Goal: Information Seeking & Learning: Learn about a topic

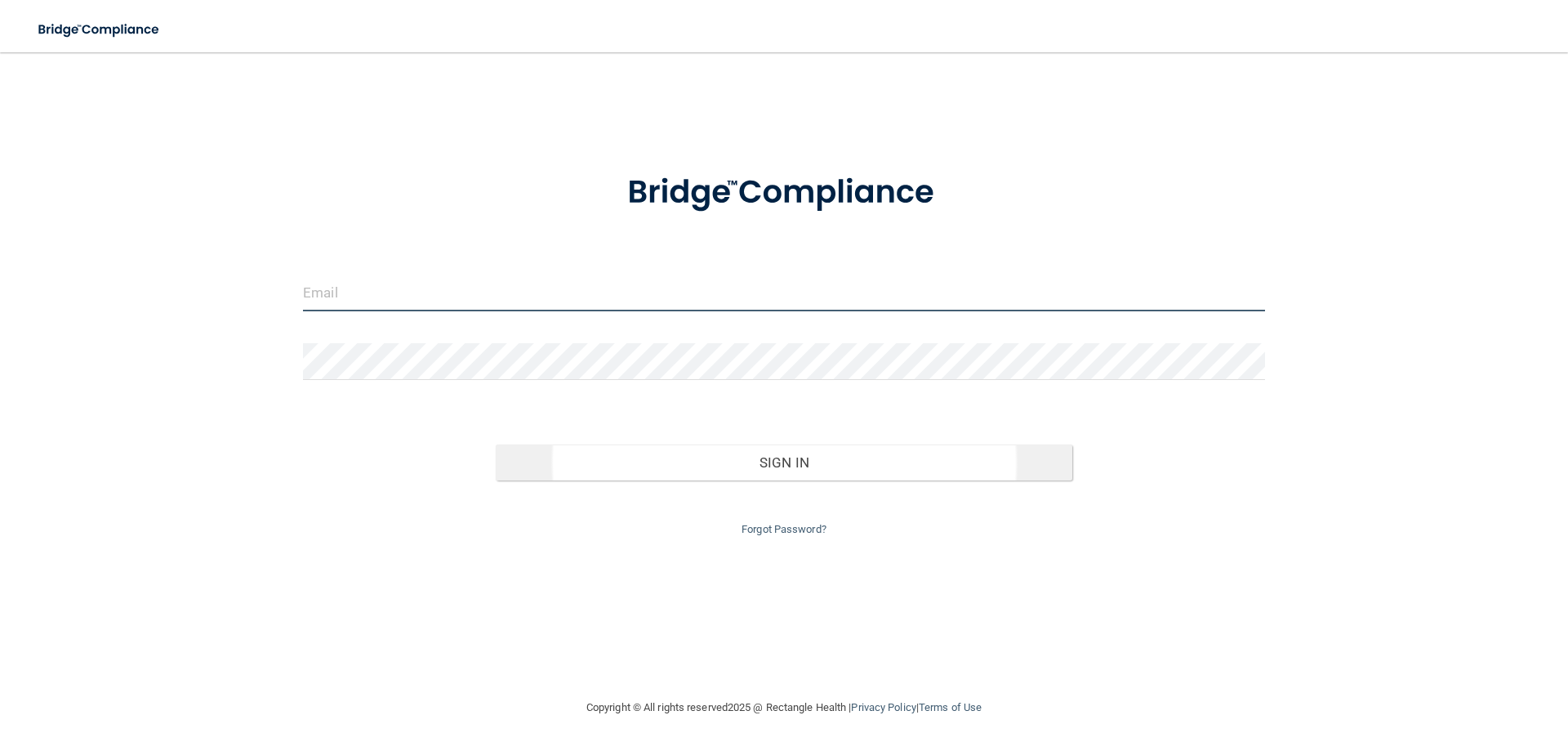
type input "[PERSON_NAME][EMAIL_ADDRESS][DOMAIN_NAME]"
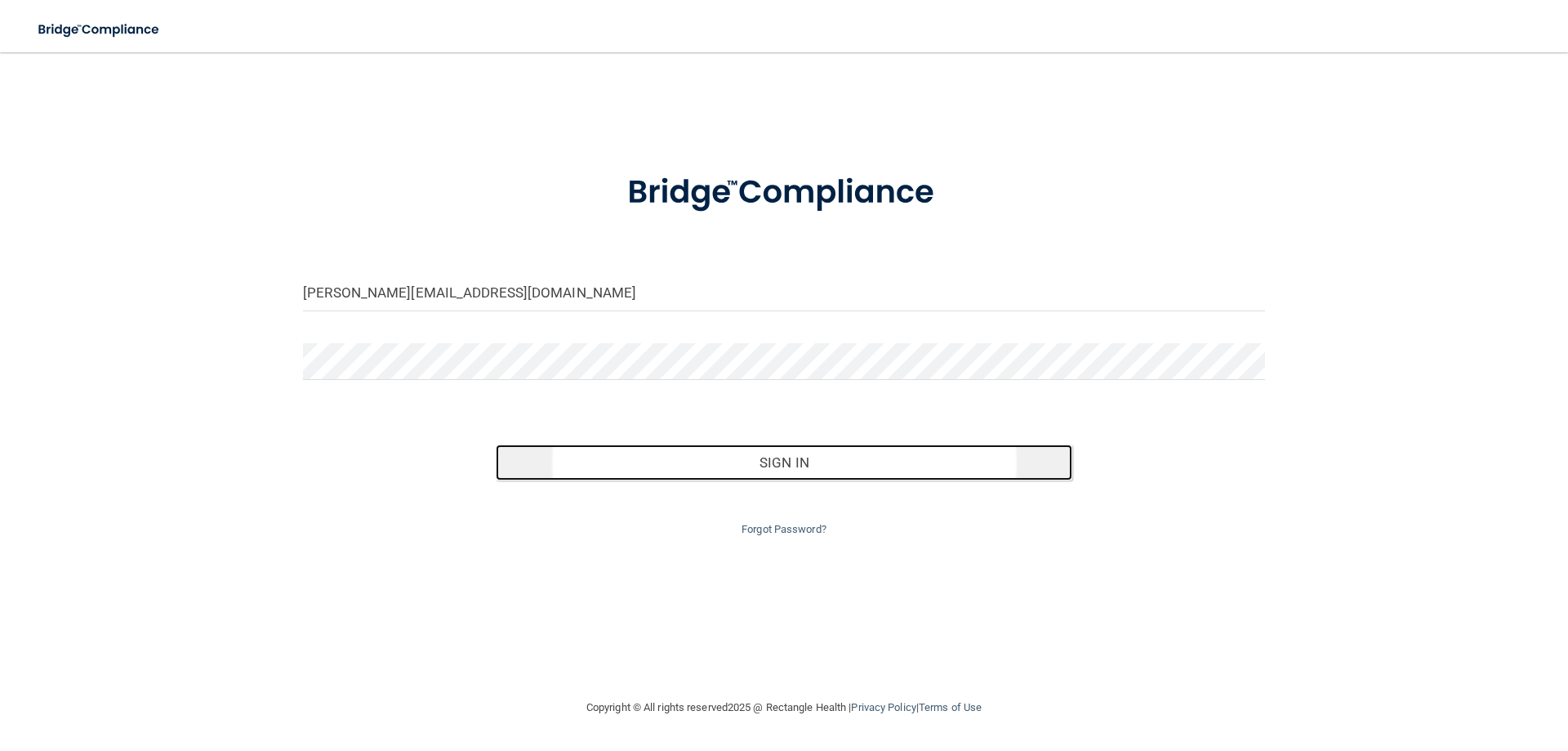
click at [797, 462] on button "Sign In" at bounding box center [784, 461] width 577 height 35
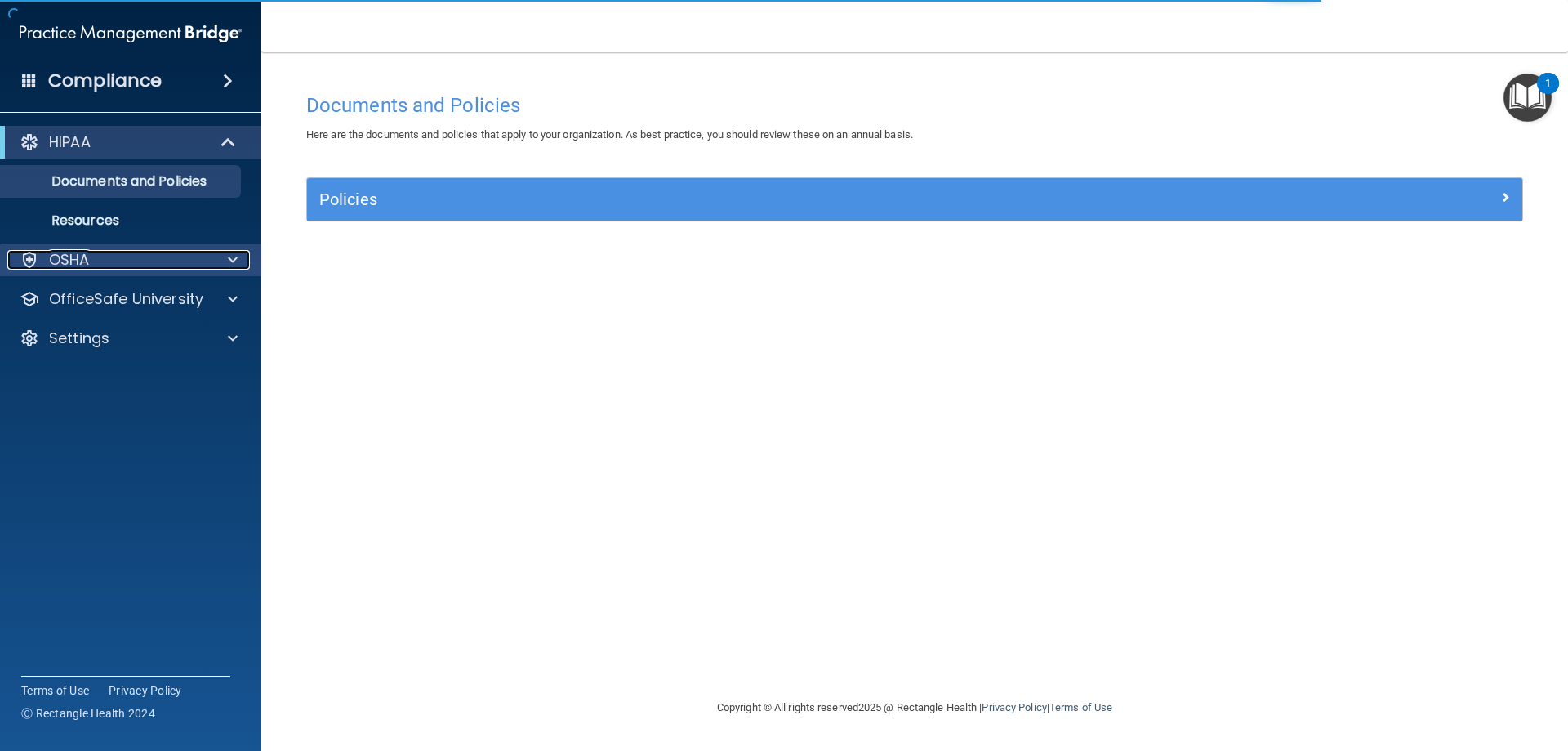
click at [228, 262] on span at bounding box center [233, 260] width 10 height 19
click at [164, 257] on div "OSHA" at bounding box center [108, 260] width 202 height 19
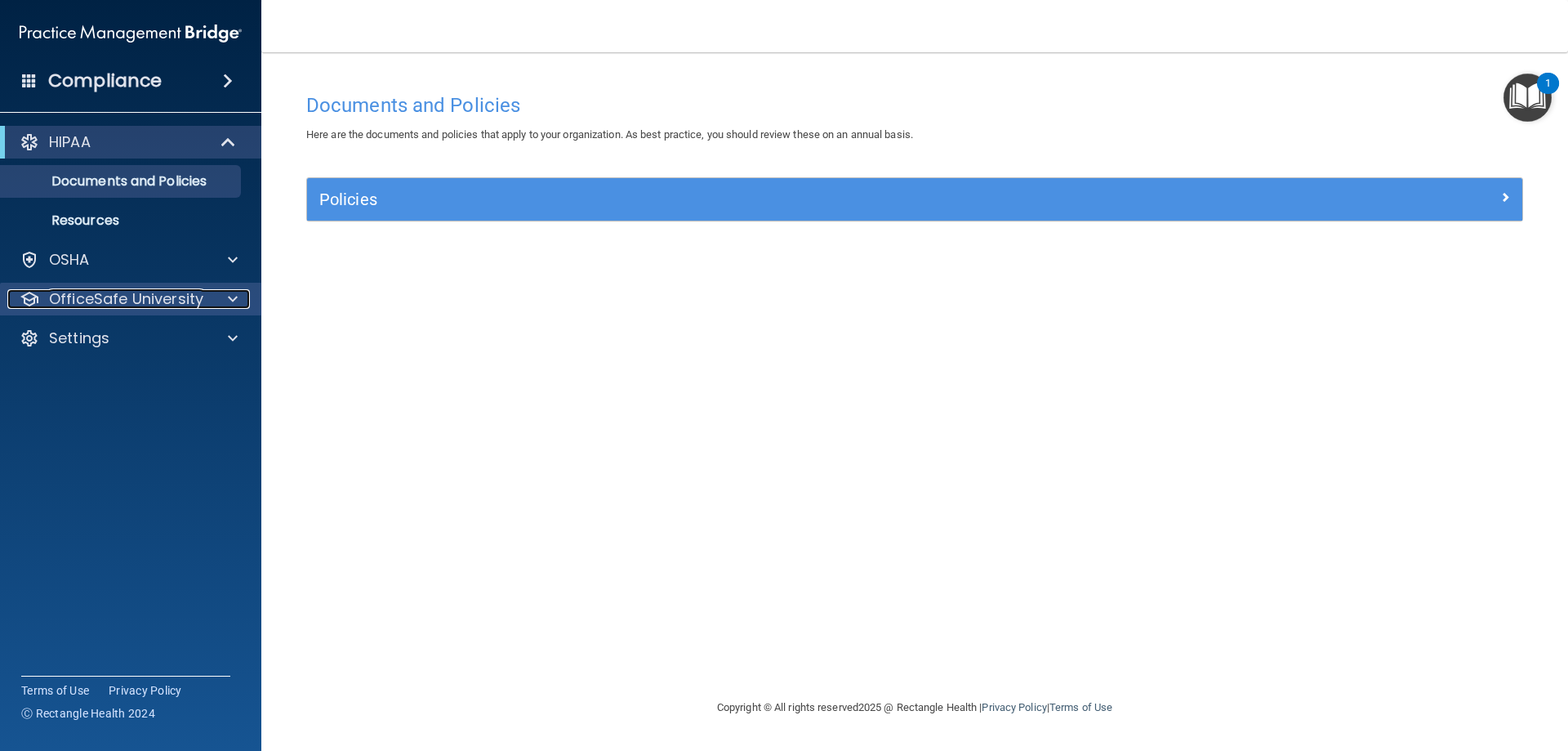
click at [183, 297] on p "OfficeSafe University" at bounding box center [126, 299] width 154 height 19
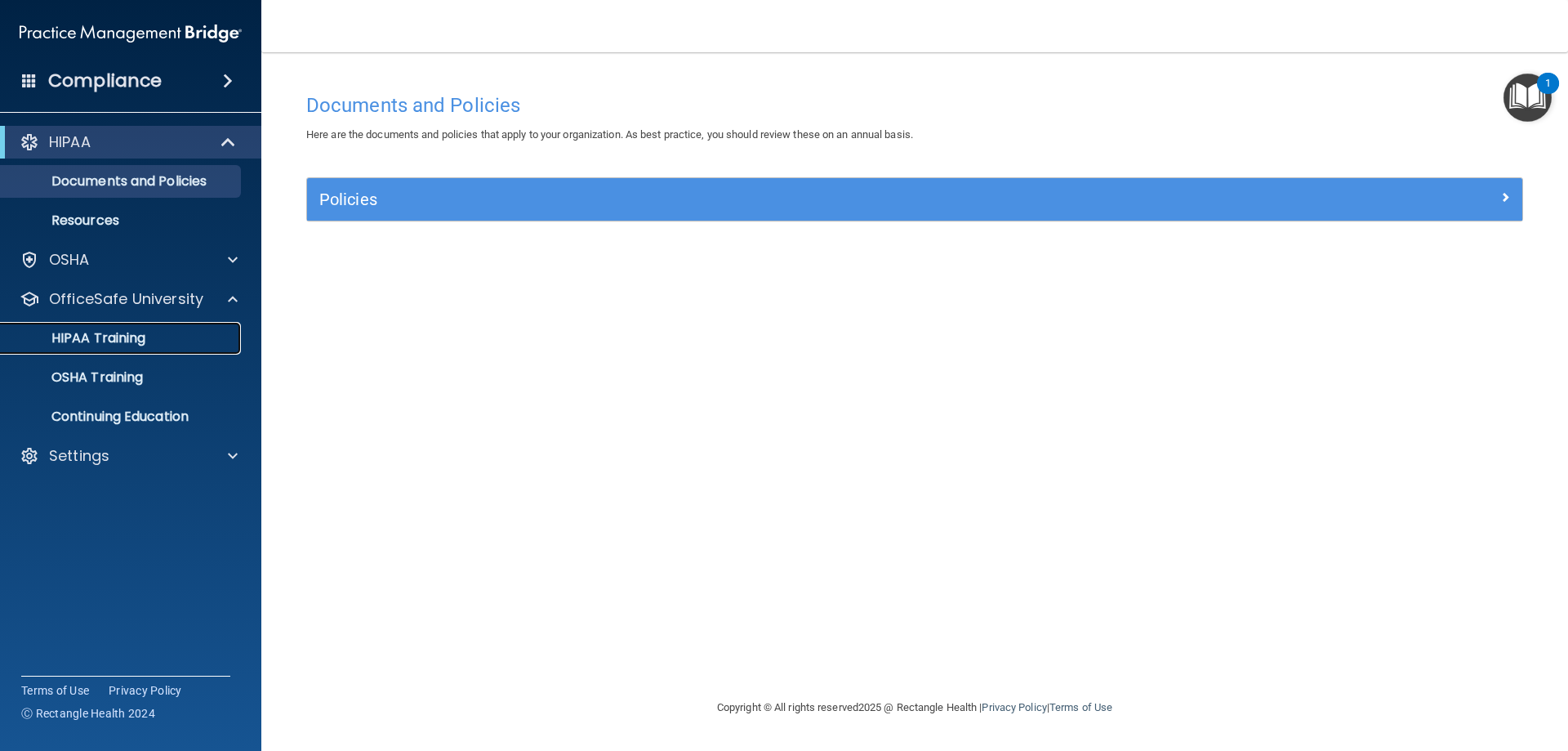
click at [135, 343] on p "HIPAA Training" at bounding box center [78, 338] width 135 height 16
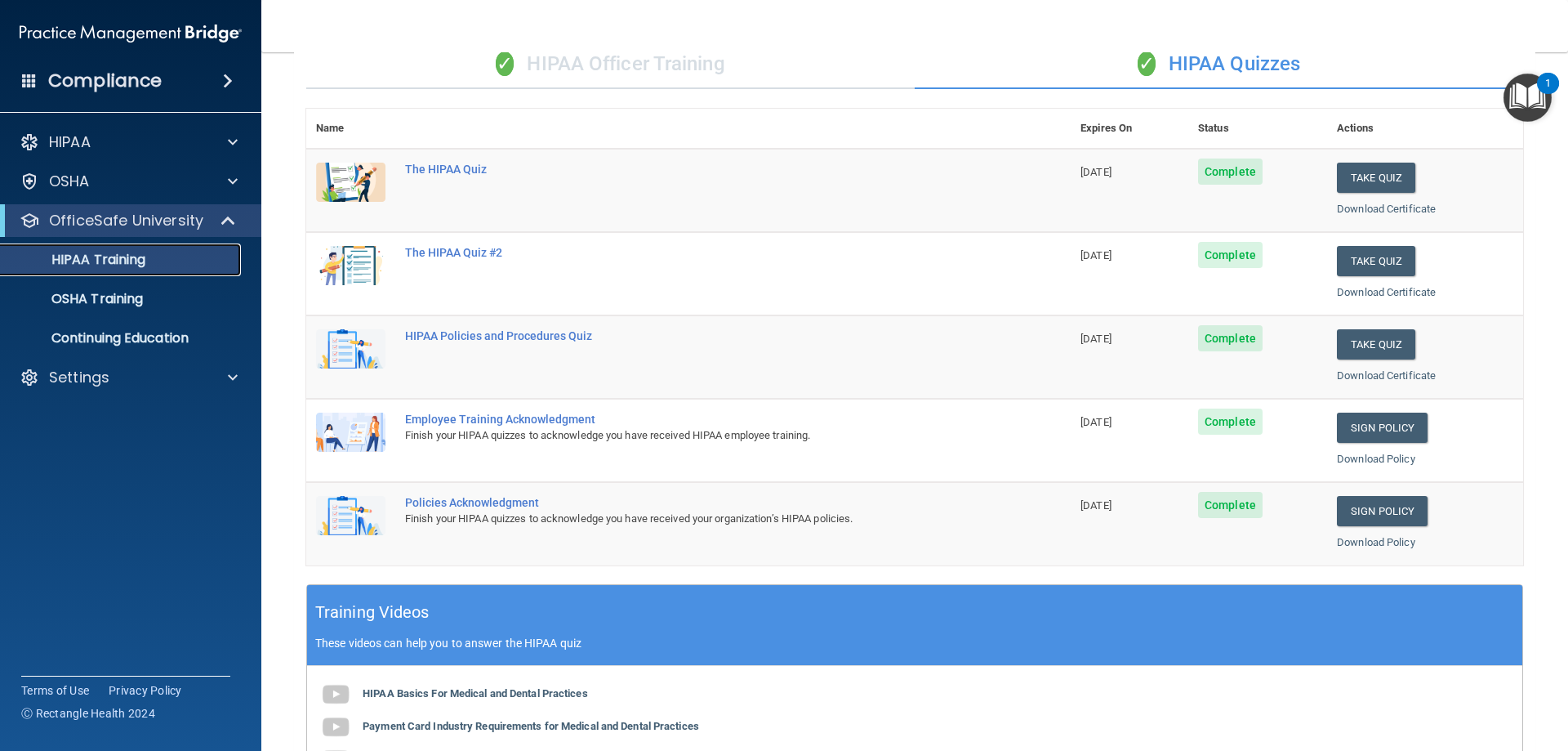
scroll to position [82, 0]
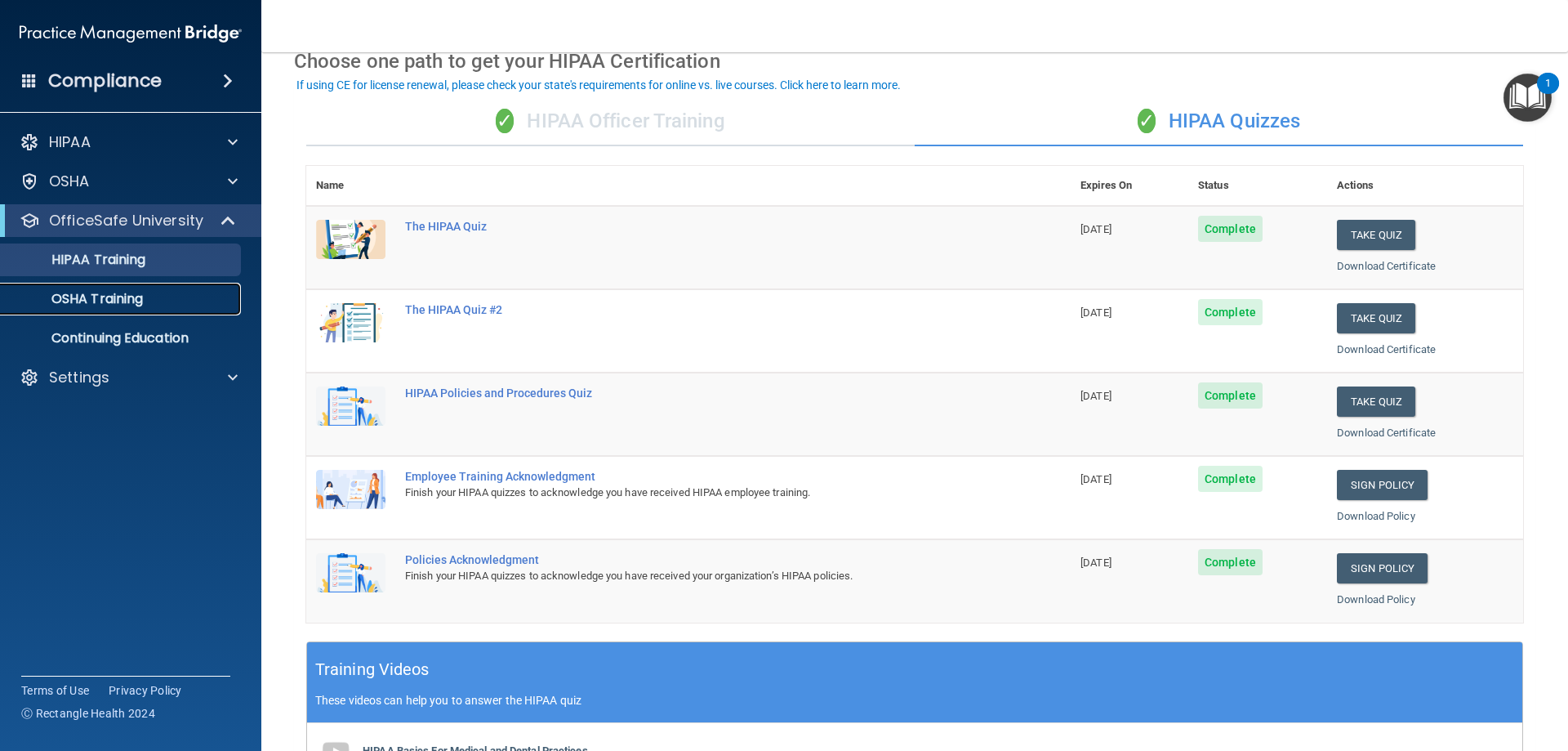
click at [101, 298] on p "OSHA Training" at bounding box center [77, 298] width 132 height 16
